Goal: Task Accomplishment & Management: Manage account settings

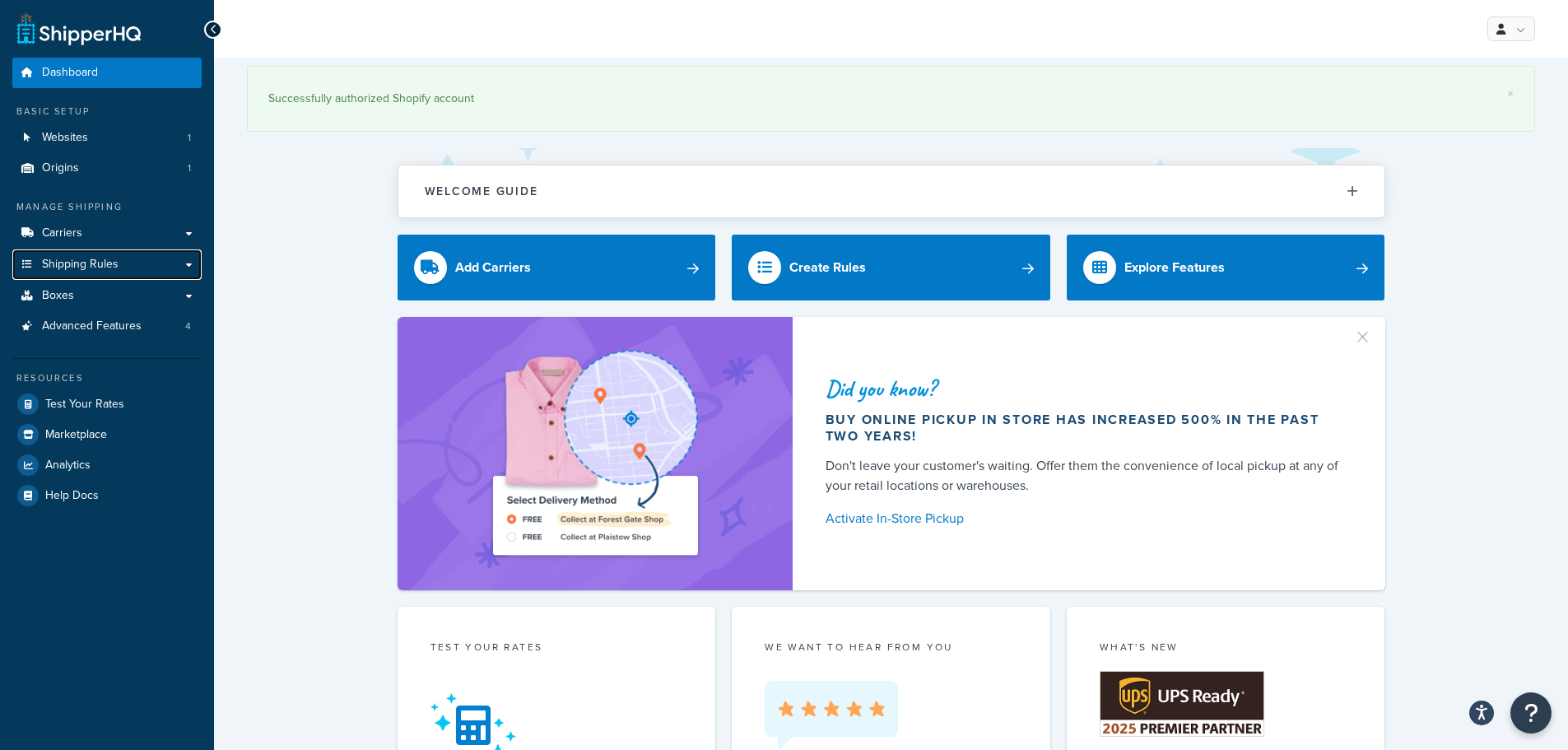
click at [98, 270] on span "Shipping Rules" at bounding box center [80, 265] width 77 height 14
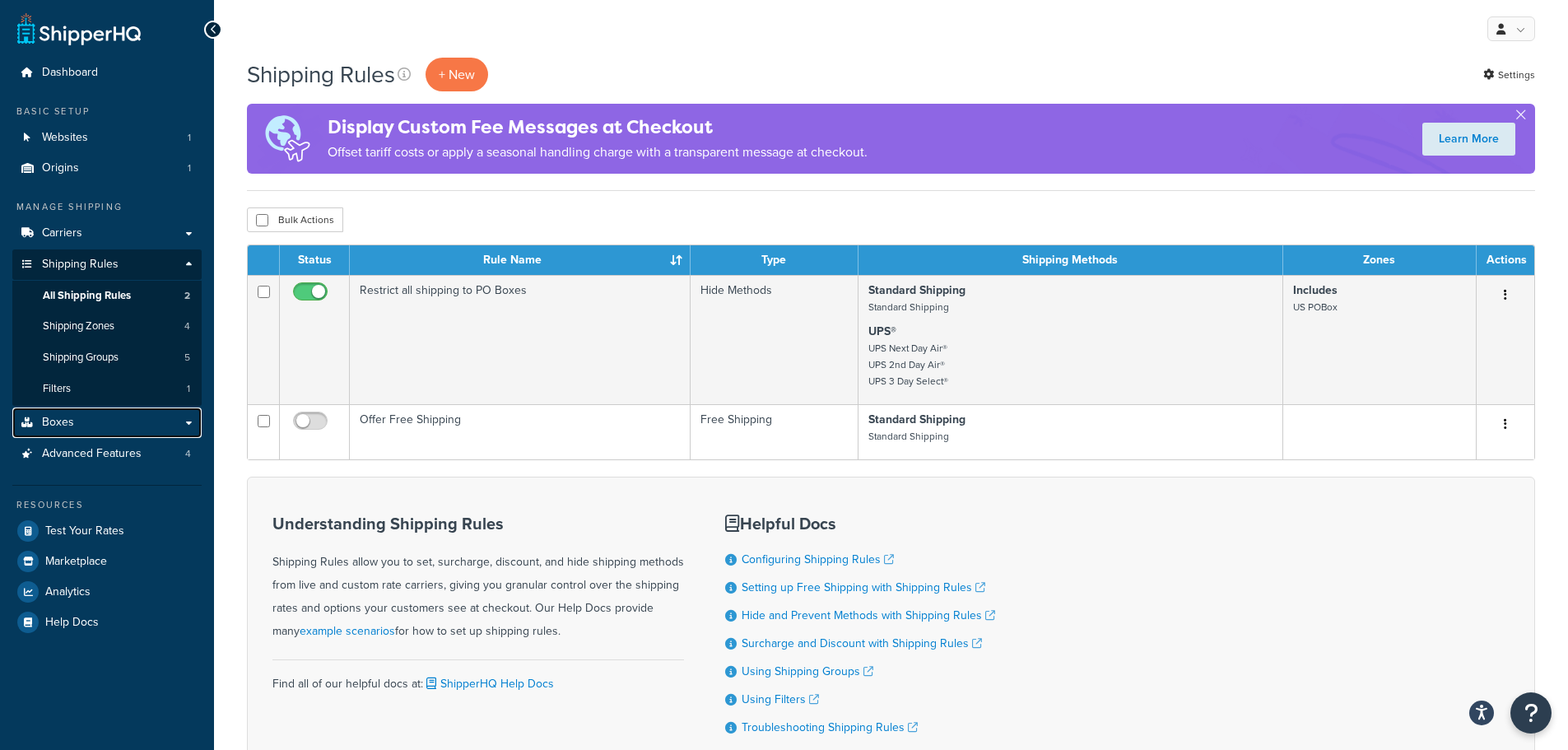
click at [75, 418] on link "Boxes" at bounding box center [107, 423] width 189 height 31
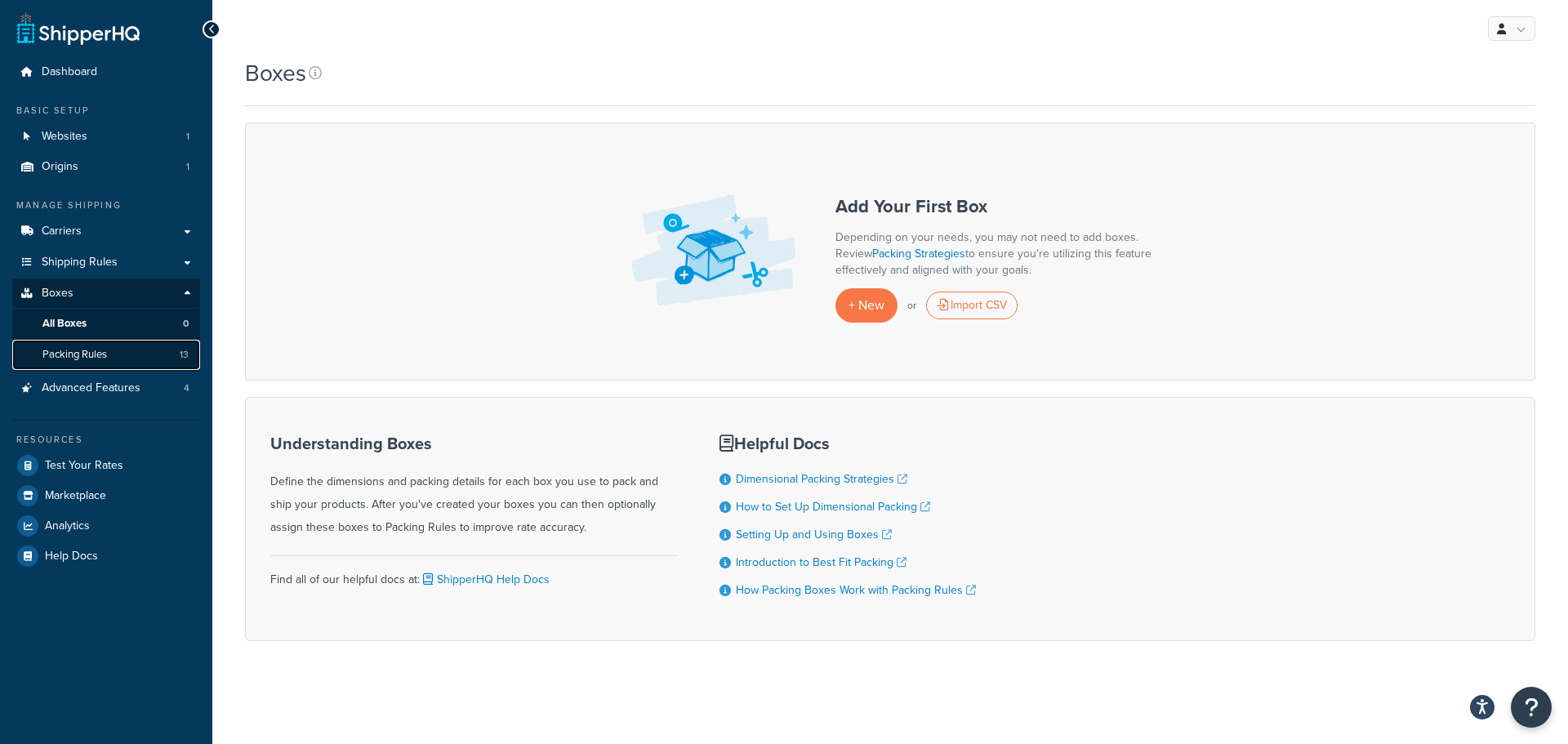
click at [103, 359] on span "Packing Rules" at bounding box center [74, 355] width 64 height 14
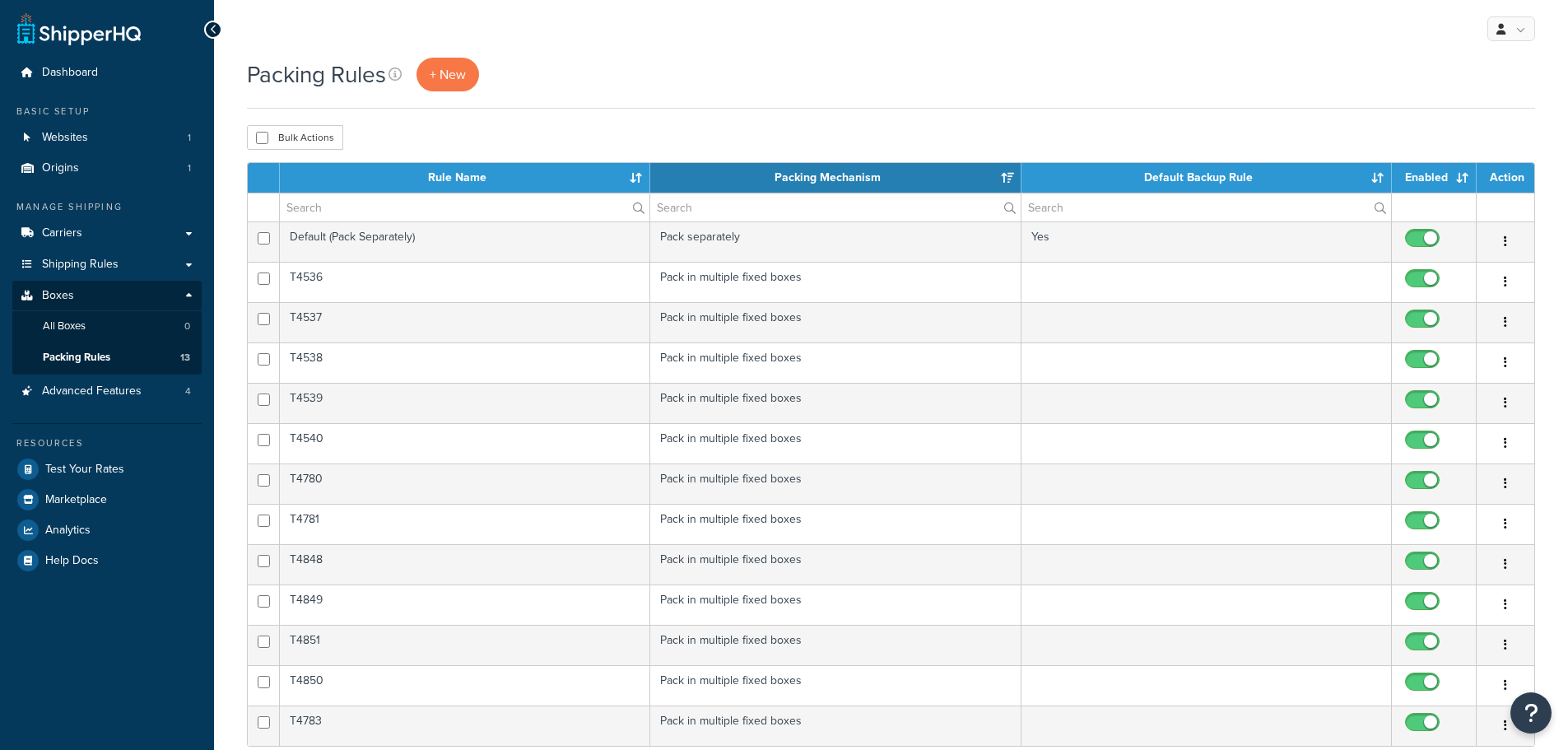
select select "15"
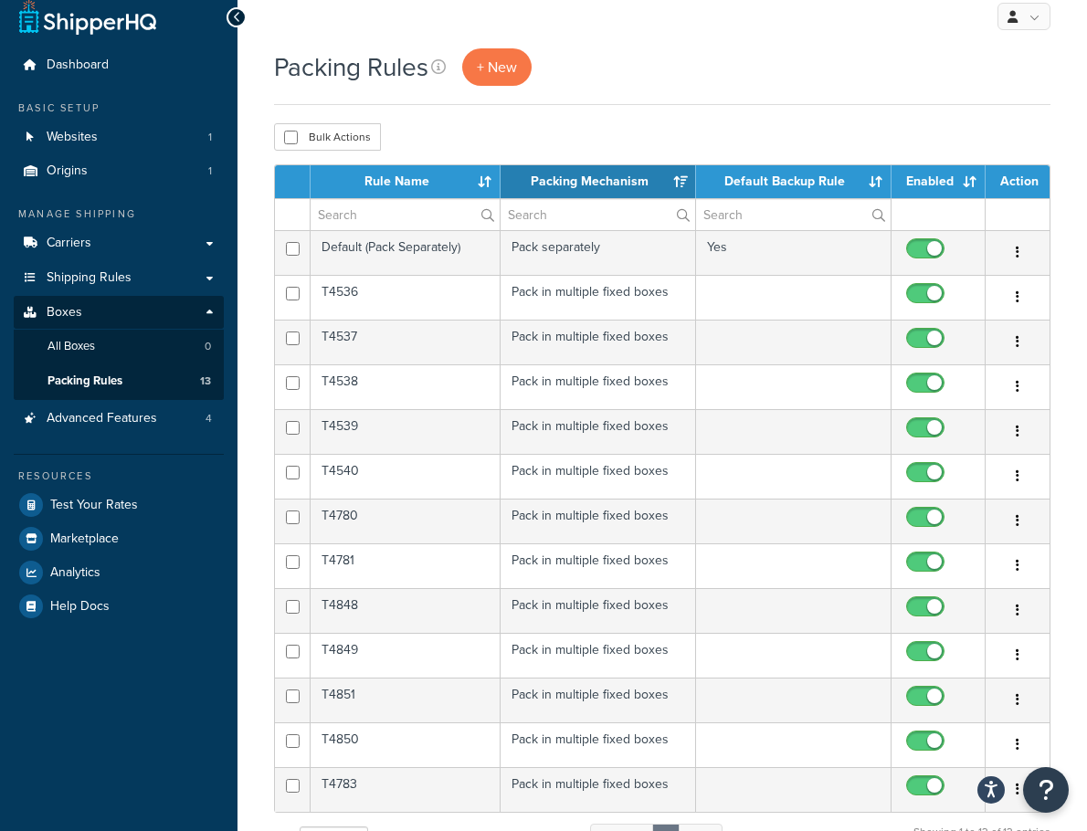
scroll to position [107, 0]
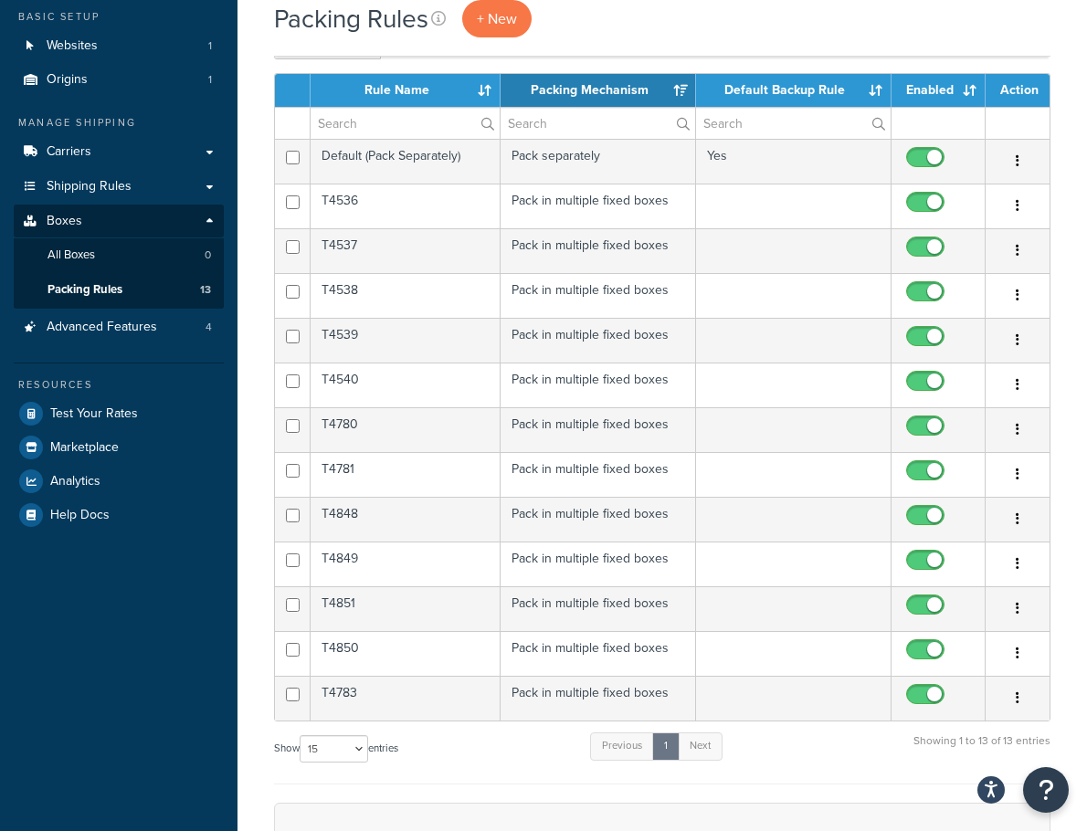
click at [1019, 165] on button "button" at bounding box center [1017, 161] width 26 height 29
click at [1015, 604] on icon "button" at bounding box center [1017, 608] width 4 height 13
click at [941, 648] on input "checkbox" at bounding box center [927, 654] width 50 height 23
checkbox input "false"
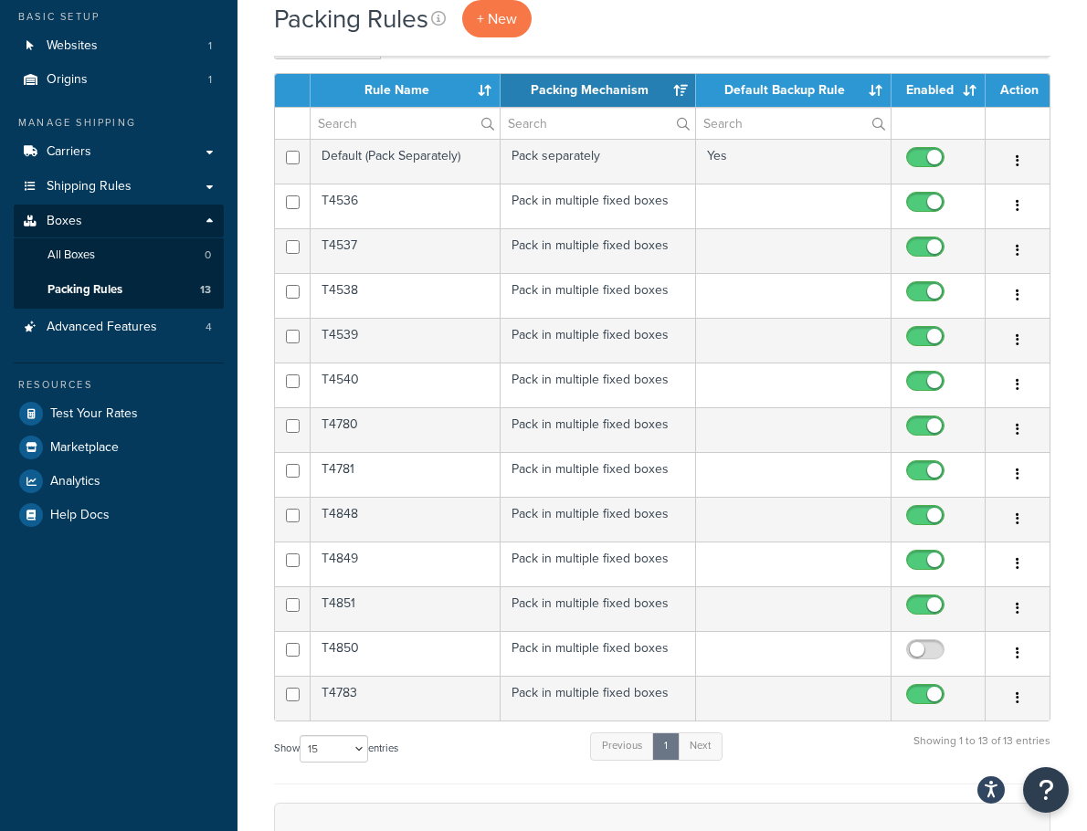
scroll to position [0, 0]
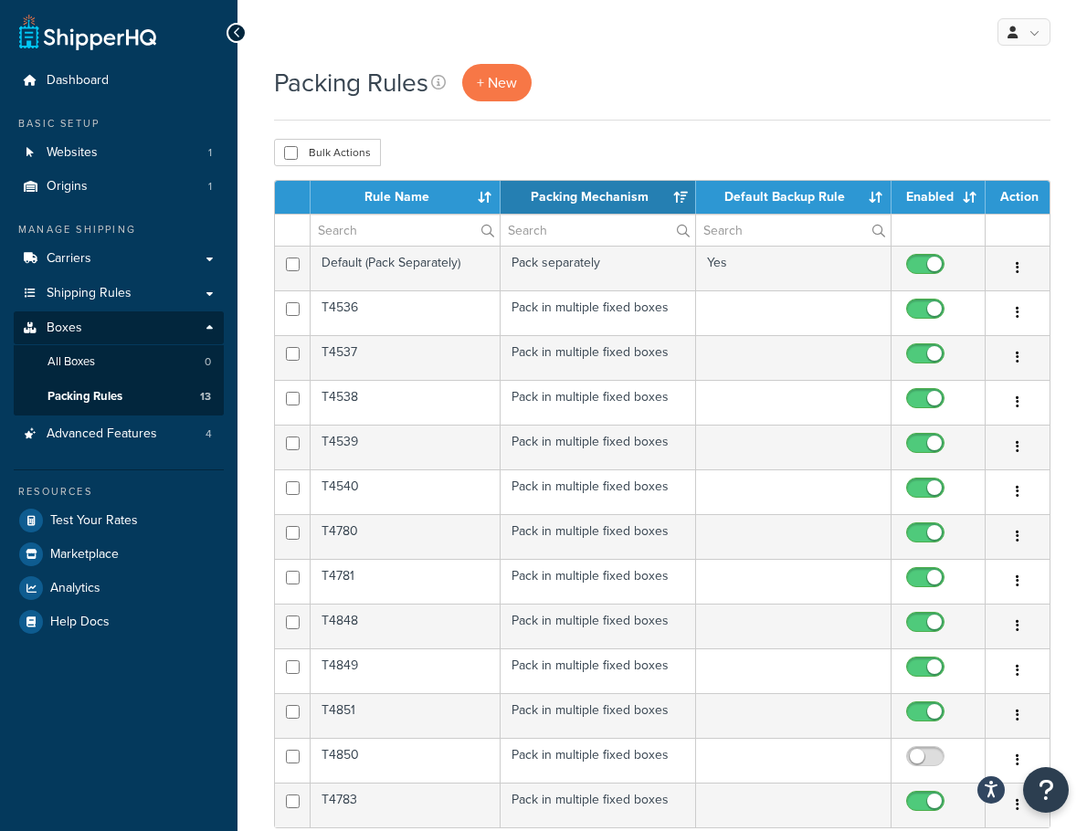
click at [1019, 763] on button "button" at bounding box center [1017, 760] width 26 height 29
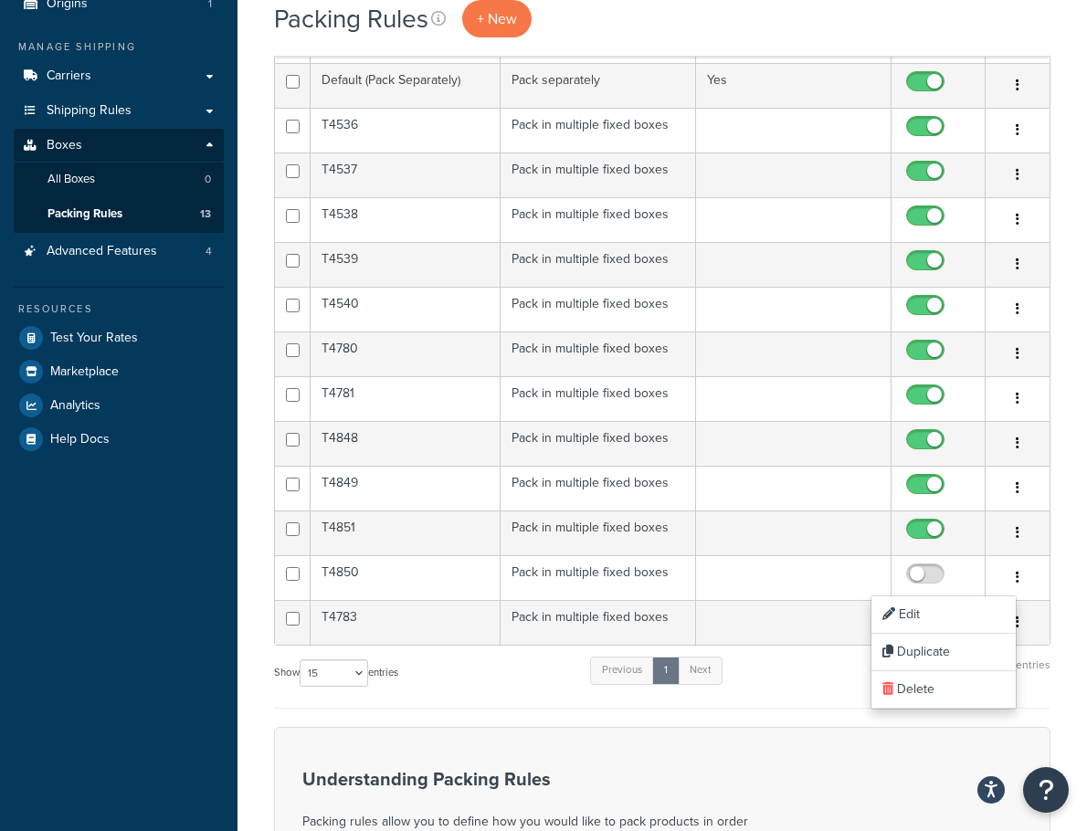
click at [951, 616] on input "checkbox" at bounding box center [927, 623] width 50 height 23
click at [930, 615] on input "checkbox" at bounding box center [927, 623] width 50 height 23
checkbox input "true"
click at [933, 585] on input "checkbox" at bounding box center [927, 578] width 50 height 23
checkbox input "true"
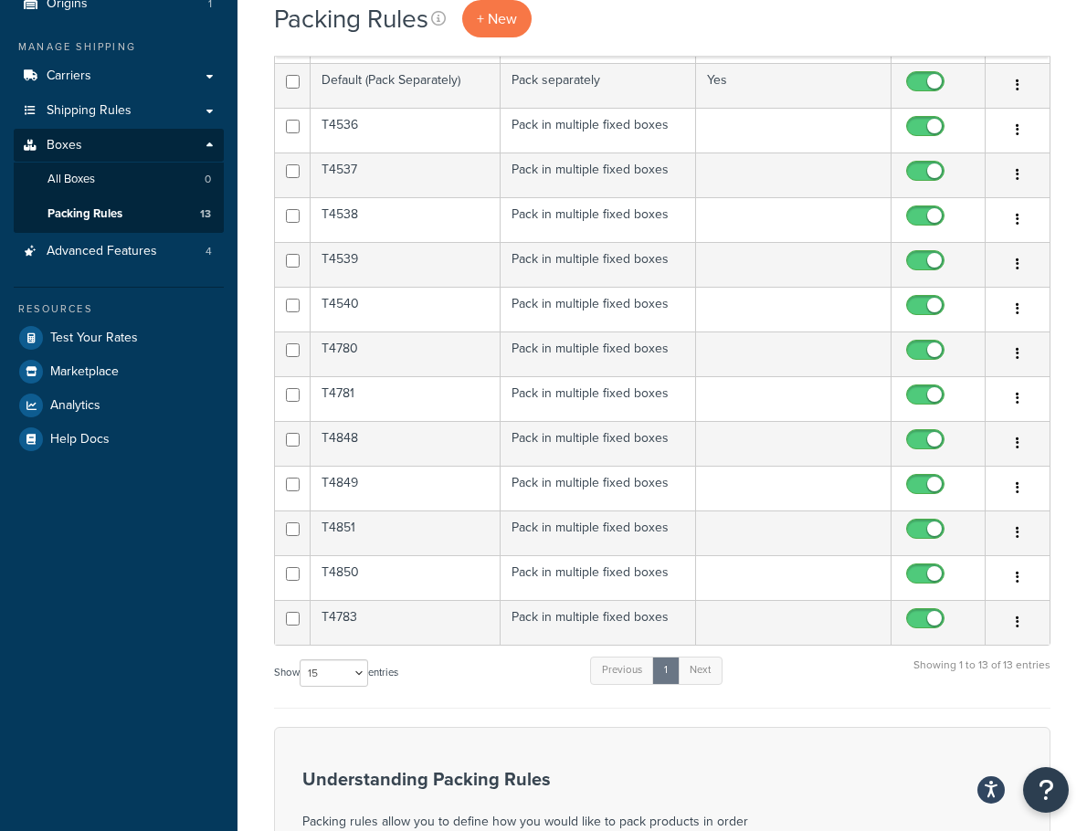
click at [1028, 578] on button "button" at bounding box center [1017, 577] width 26 height 29
click at [992, 617] on link "Edit" at bounding box center [943, 614] width 144 height 37
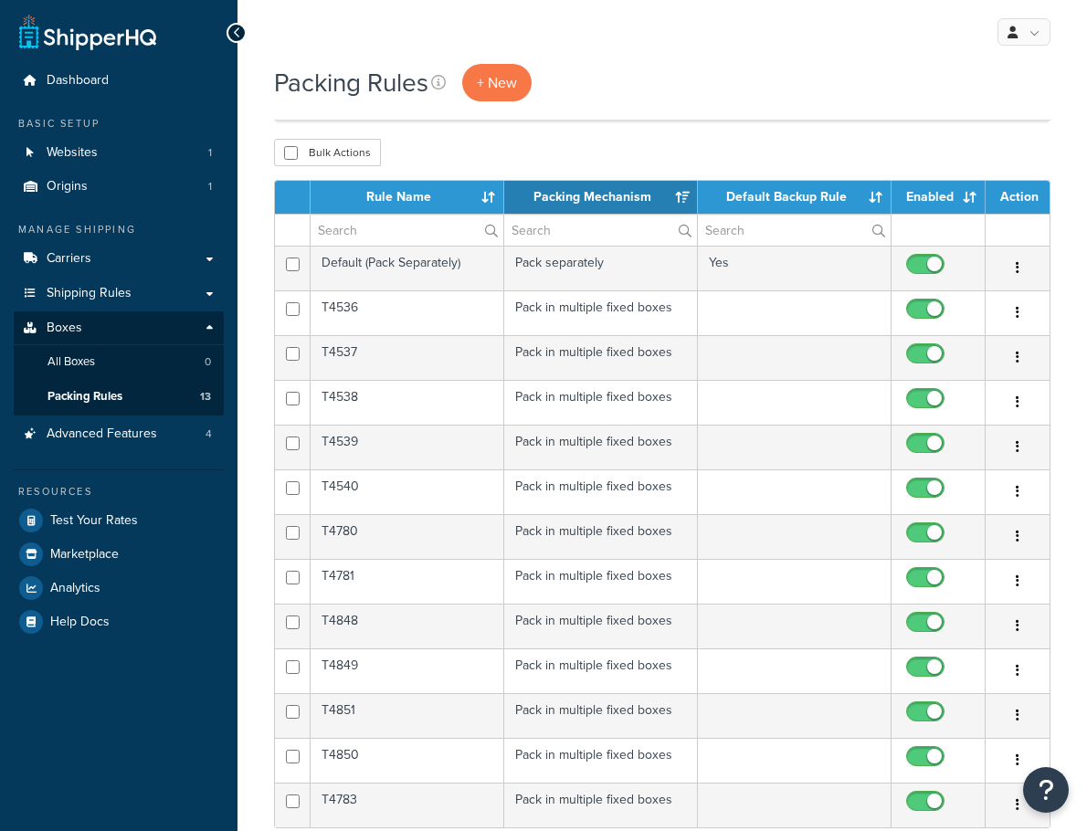
select select "15"
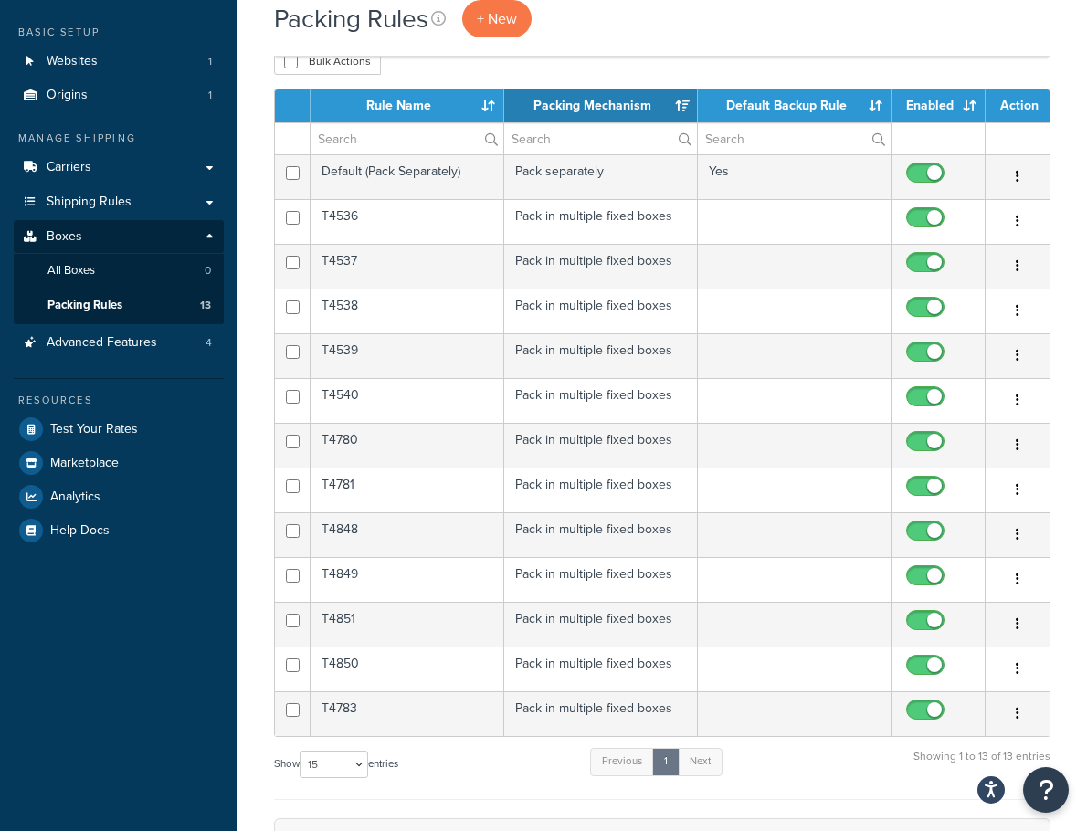
click at [347, 624] on td "T4851" at bounding box center [407, 624] width 194 height 45
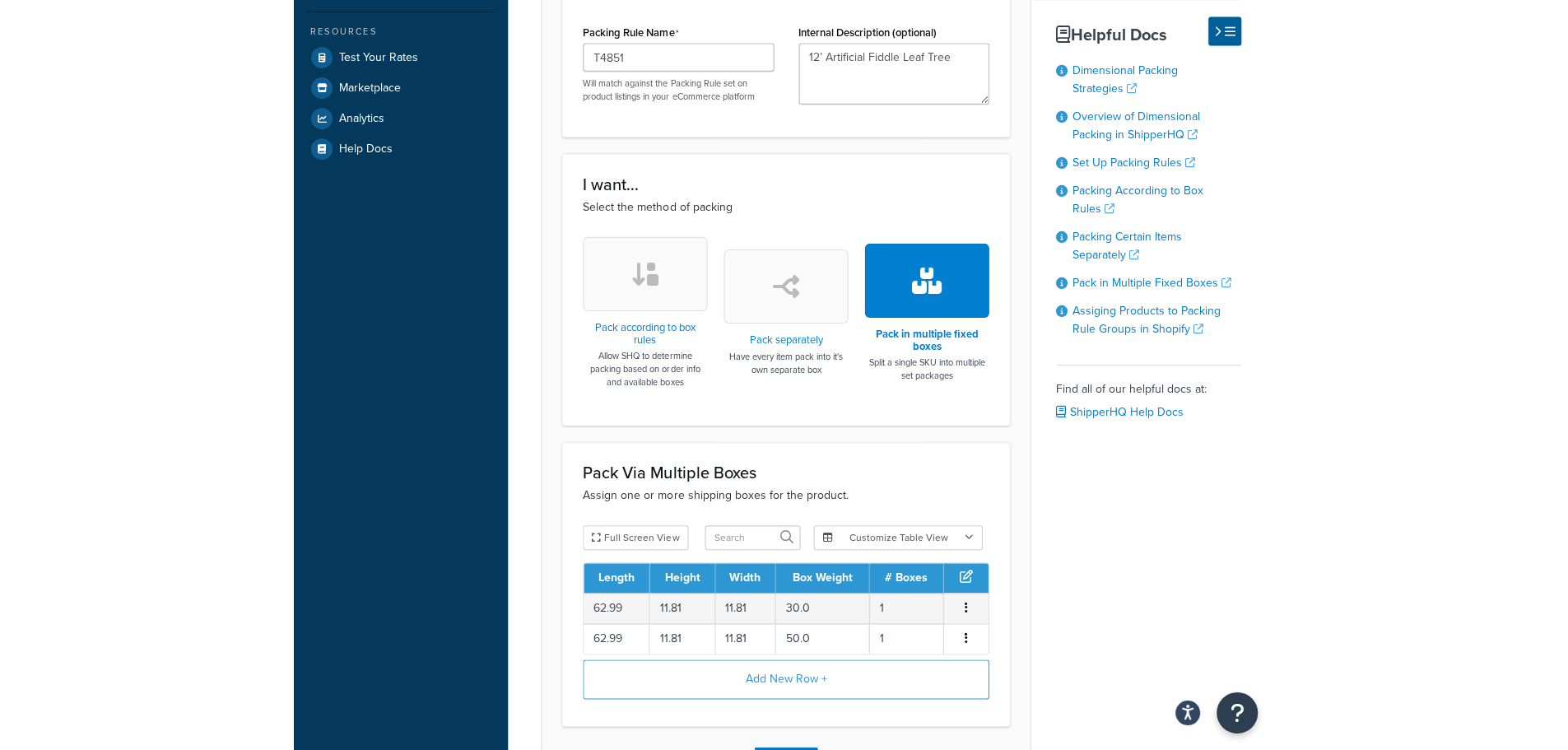
scroll to position [329, 0]
